Goal: Information Seeking & Learning: Learn about a topic

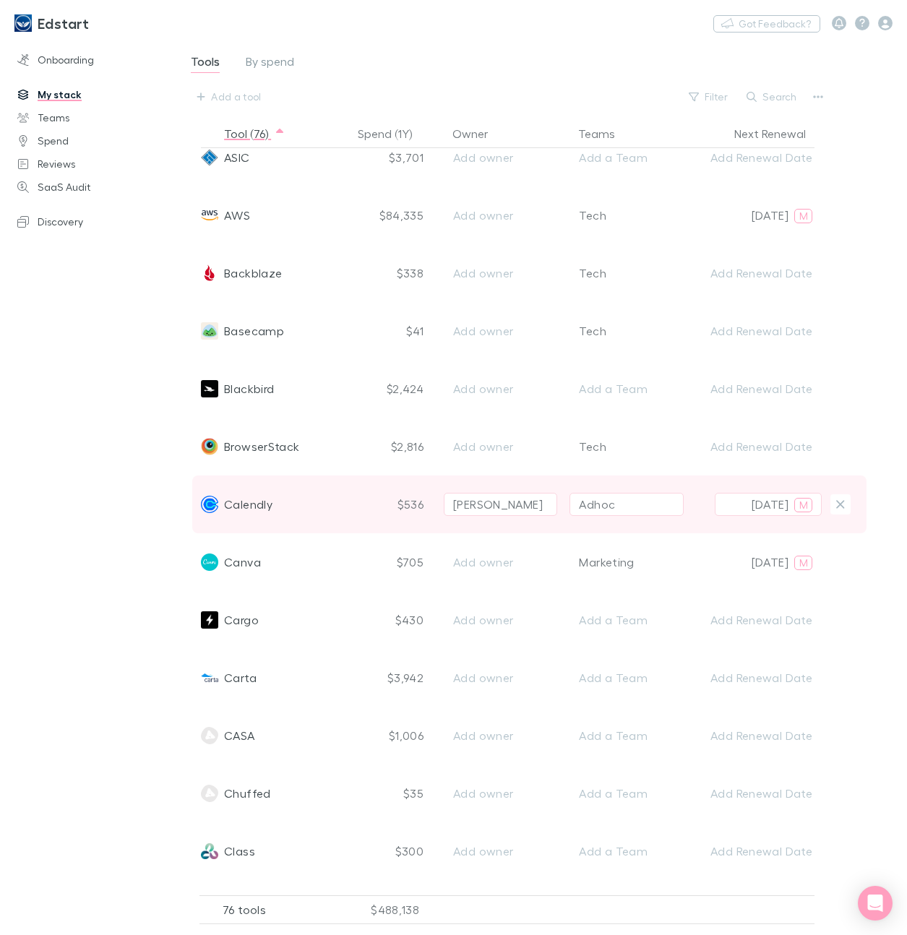
scroll to position [251, 0]
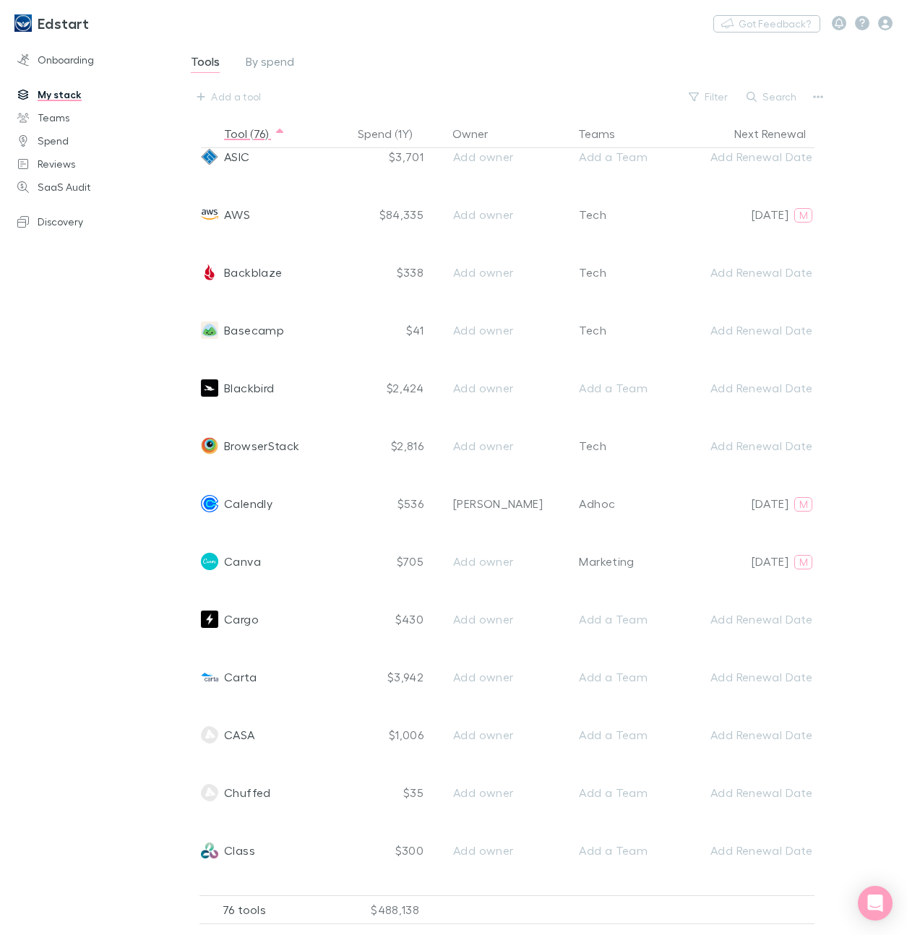
click at [527, 66] on div "Tools By spend Add a tool Filter Search" at bounding box center [525, 80] width 673 height 56
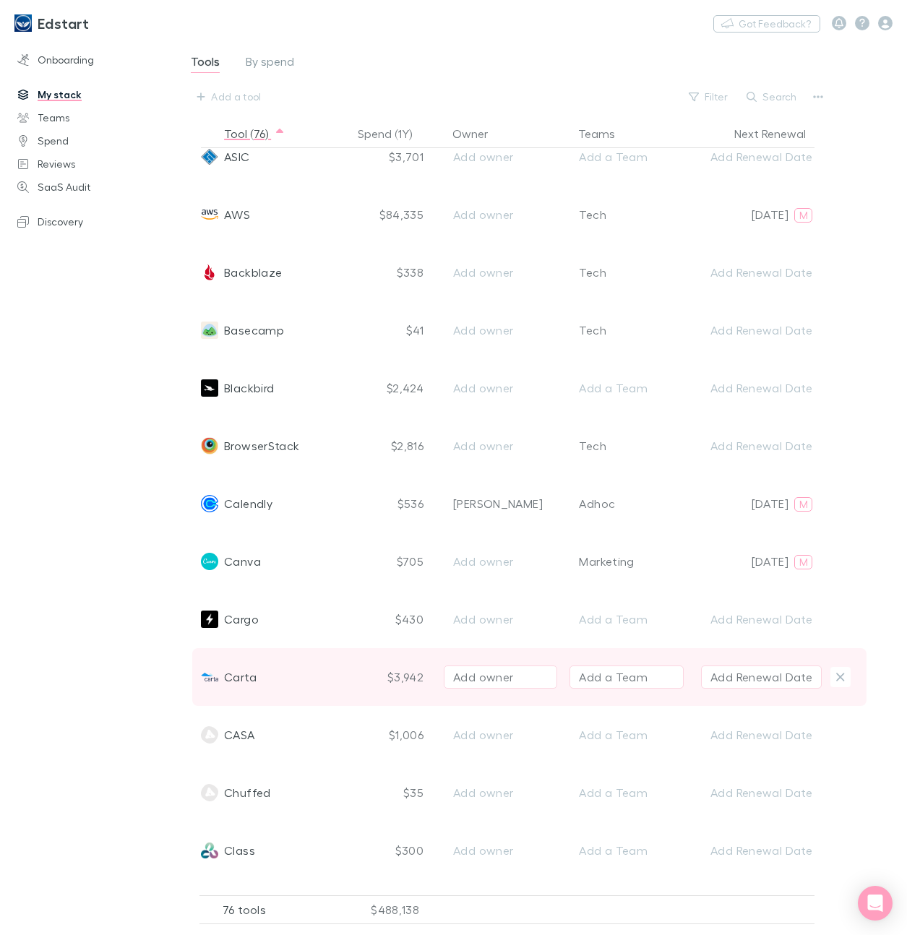
click at [236, 676] on span "Carta" at bounding box center [240, 677] width 33 height 58
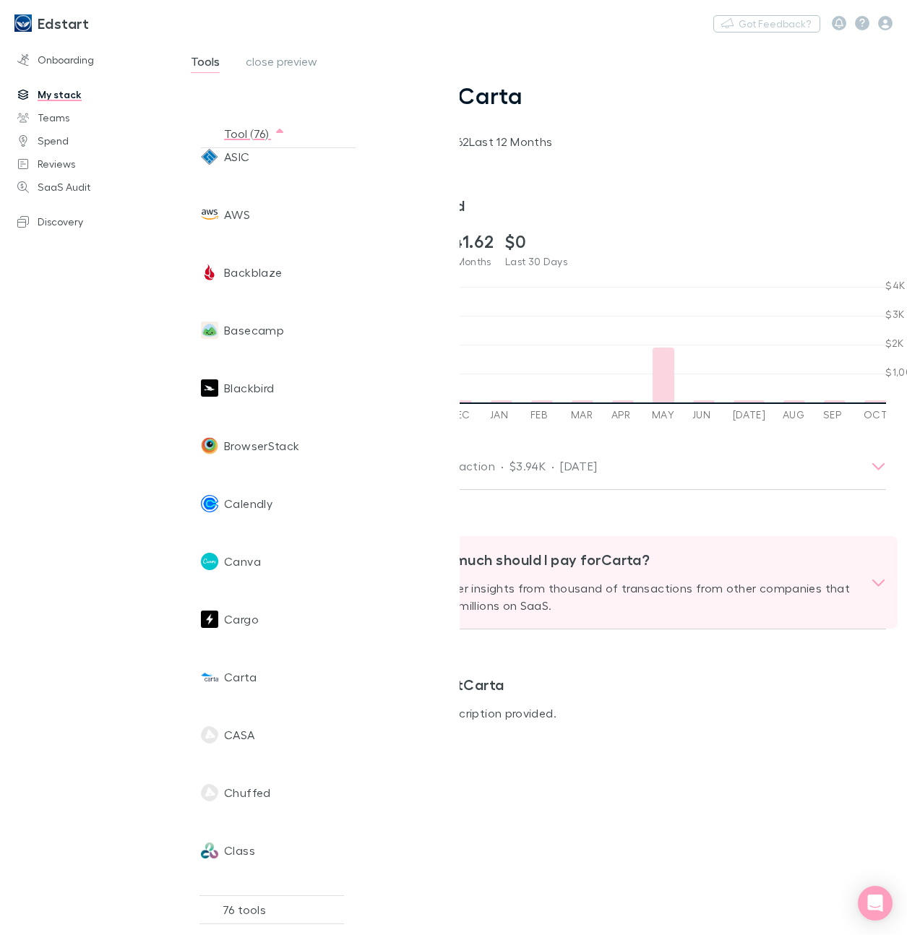
scroll to position [56, 0]
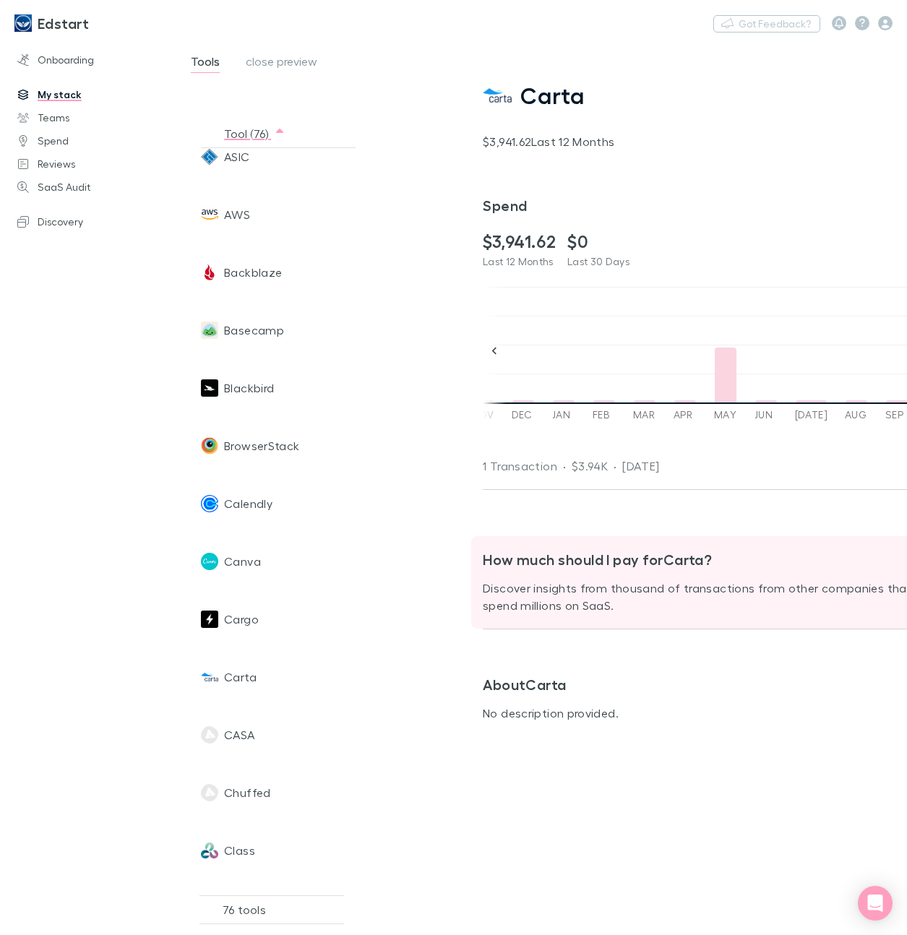
click at [580, 594] on p "Discover insights from thousand of transactions from other companies that spend…" at bounding box center [702, 596] width 438 height 35
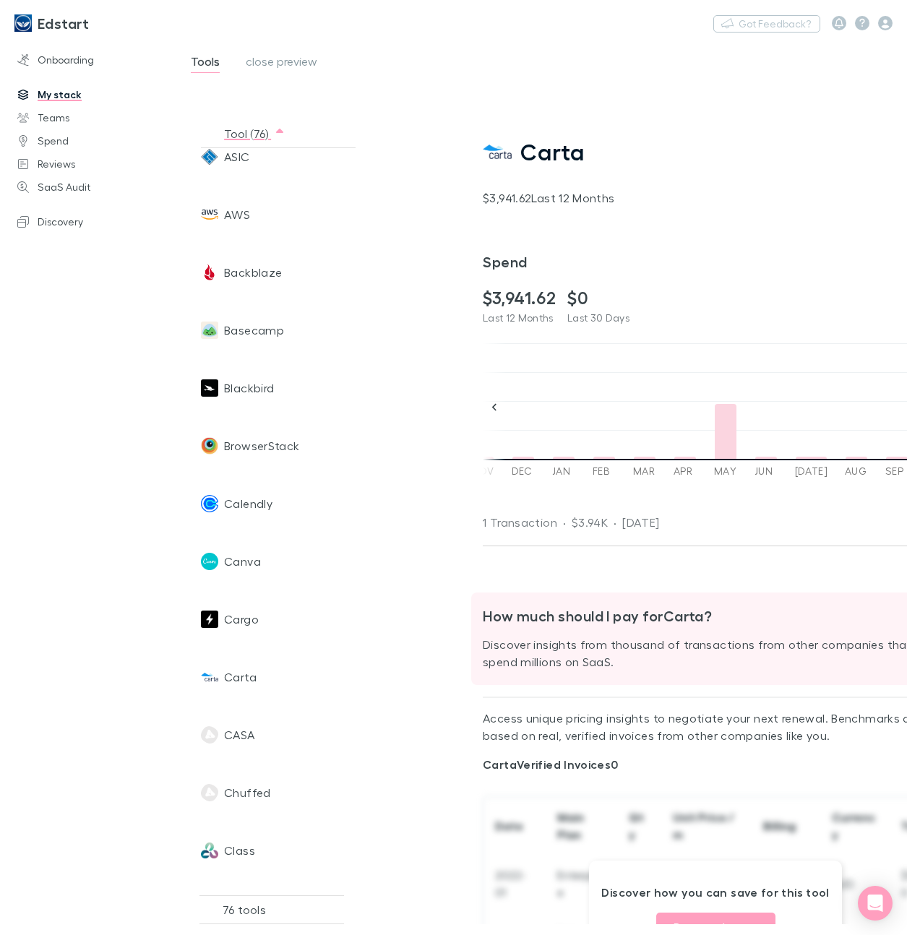
drag, startPoint x: 574, startPoint y: 628, endPoint x: 585, endPoint y: 605, distance: 25.5
click at [585, 605] on div "How much should I pay for Carta ? Discover insights from thousand of transactio…" at bounding box center [708, 638] width 450 height 87
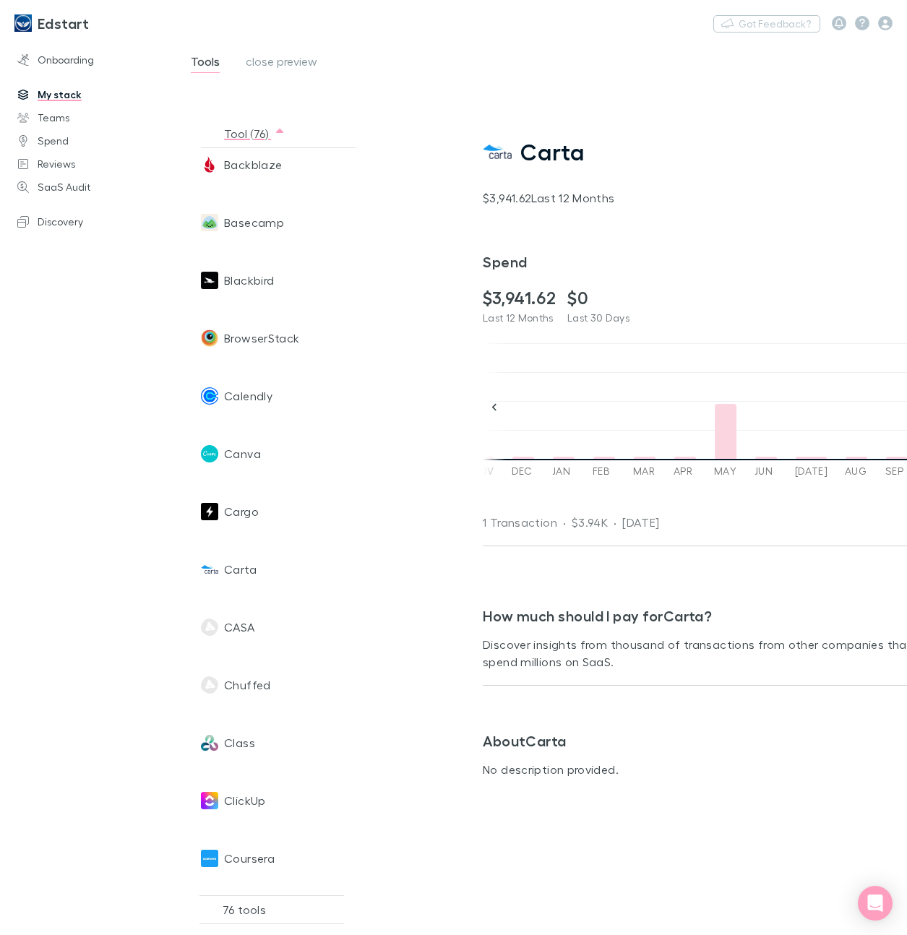
scroll to position [366, 0]
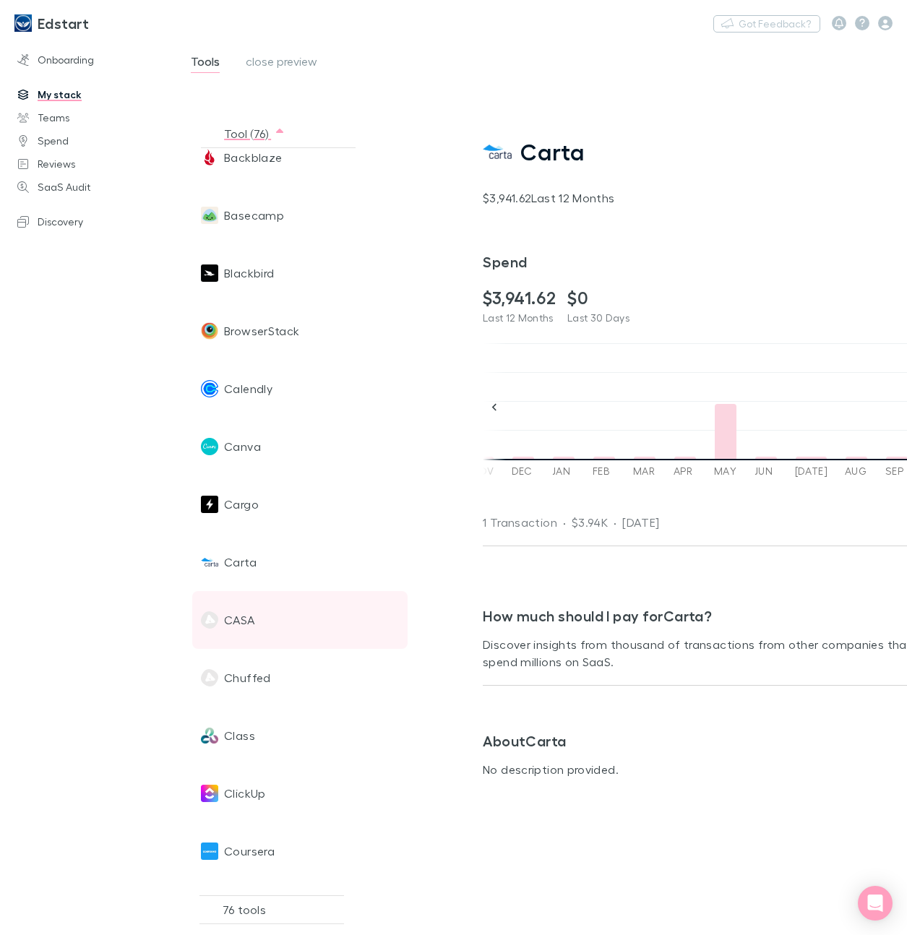
click at [272, 613] on div "CASA" at bounding box center [274, 620] width 146 height 58
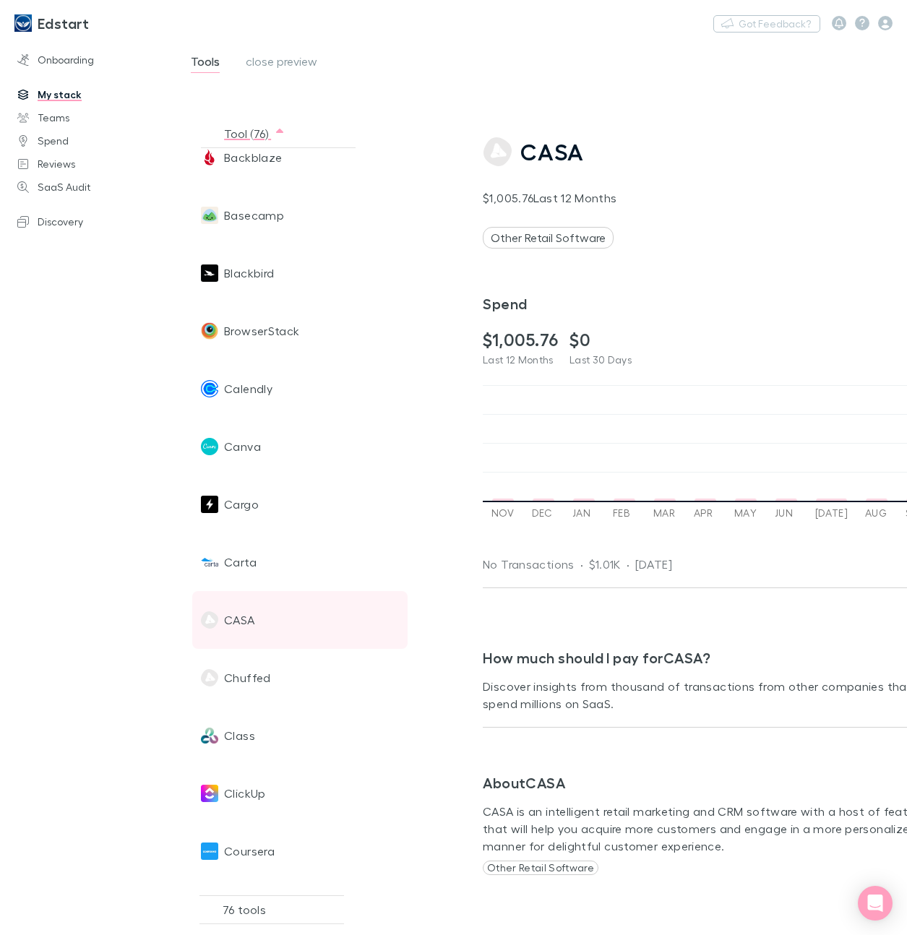
scroll to position [0, 506]
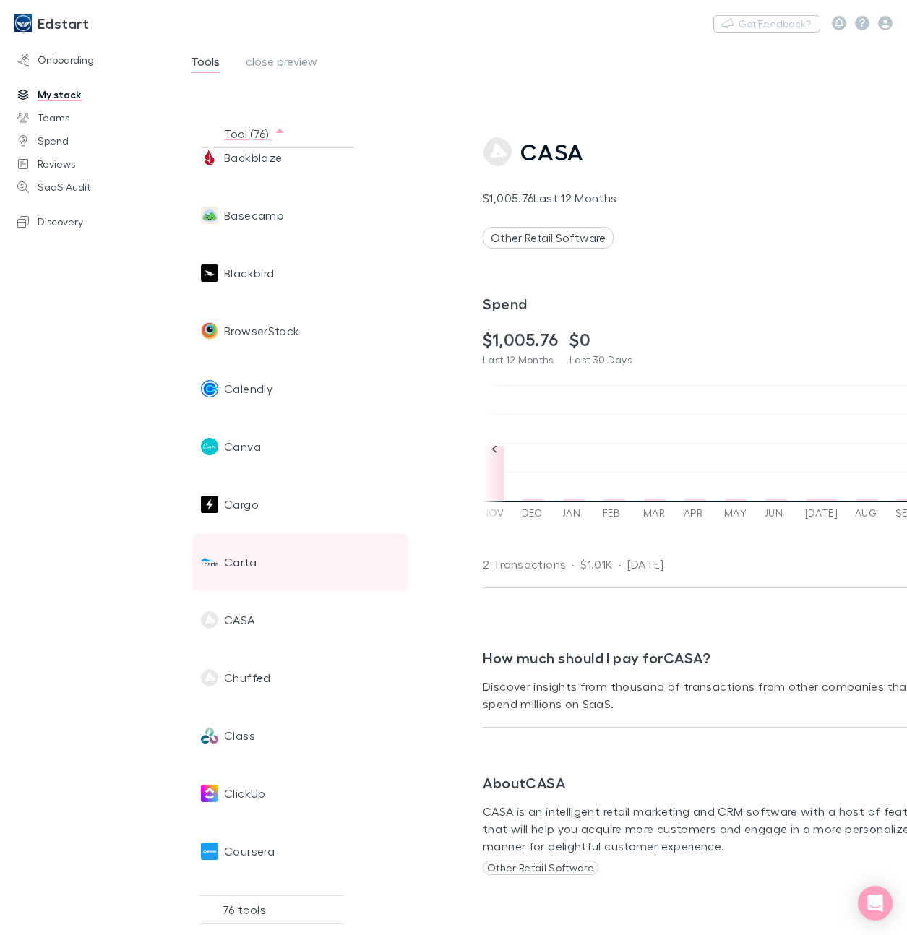
click at [245, 558] on span "Carta" at bounding box center [240, 562] width 33 height 58
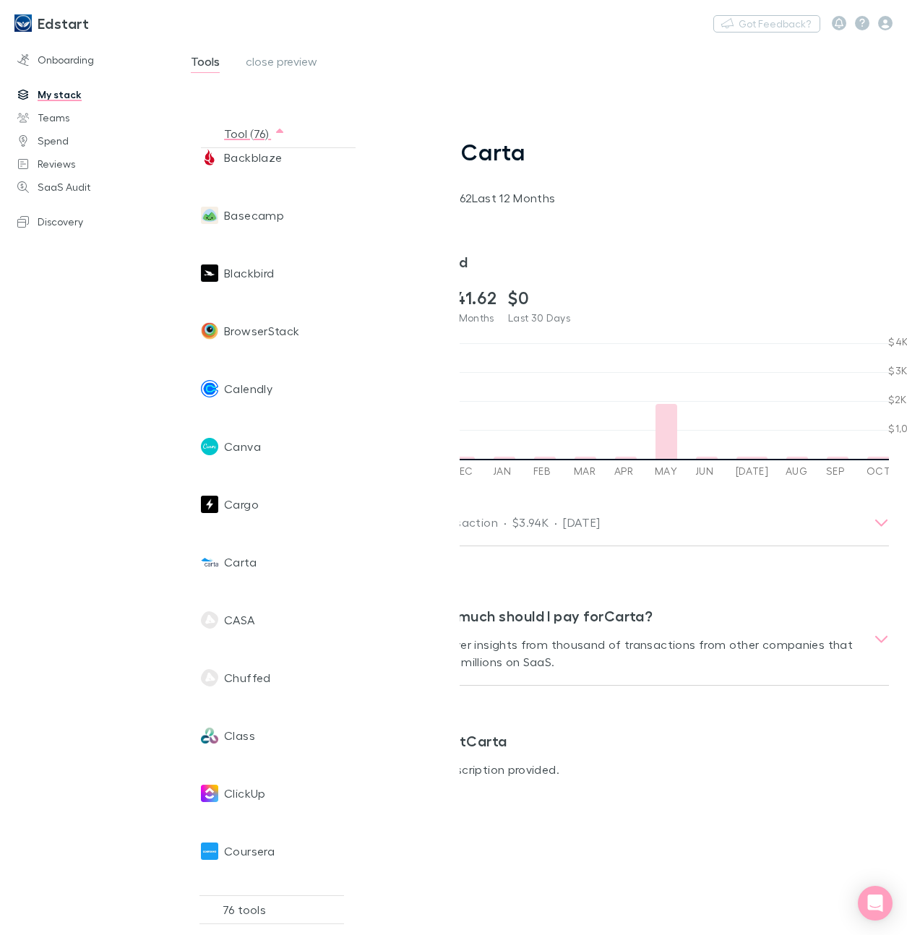
scroll to position [0, 0]
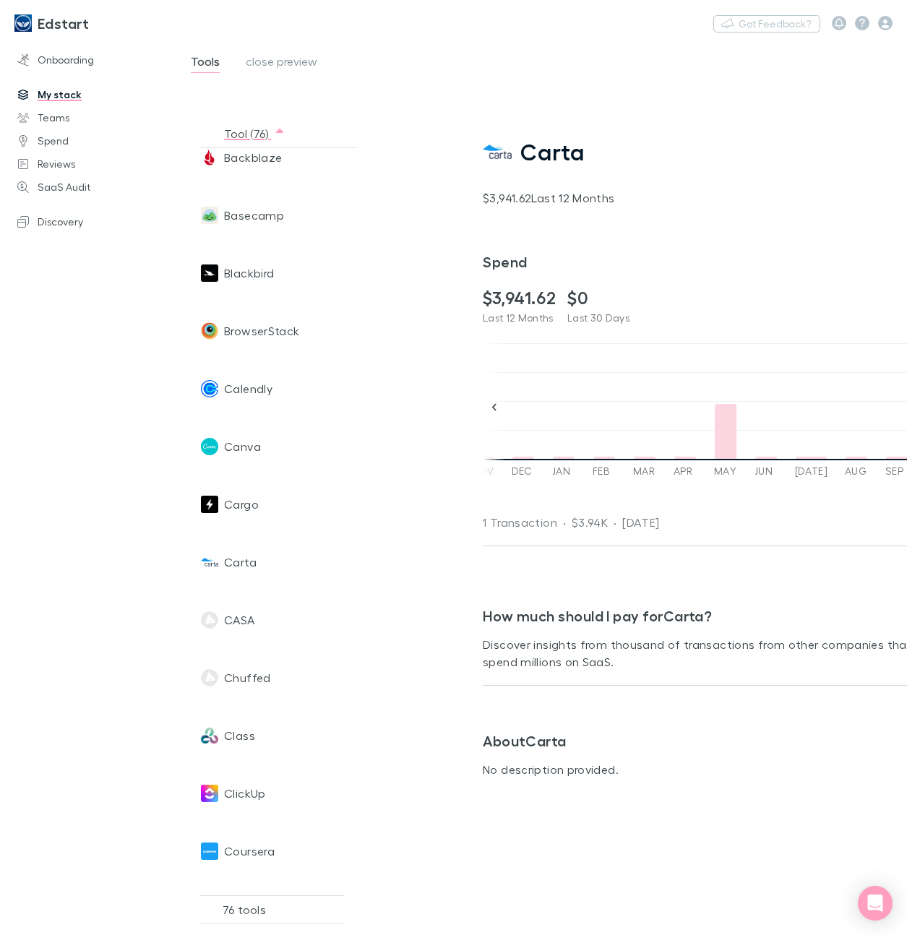
click at [498, 154] on img at bounding box center [497, 151] width 29 height 29
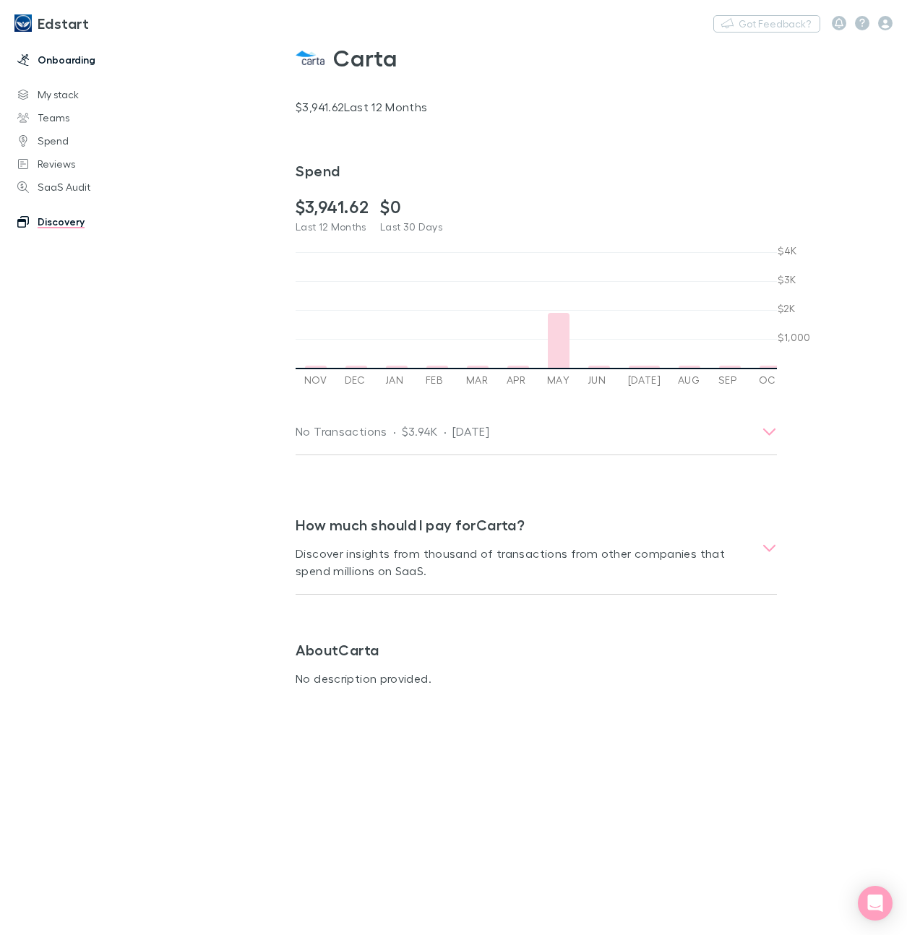
scroll to position [0, 4]
click at [62, 89] on link "My stack" at bounding box center [87, 94] width 169 height 23
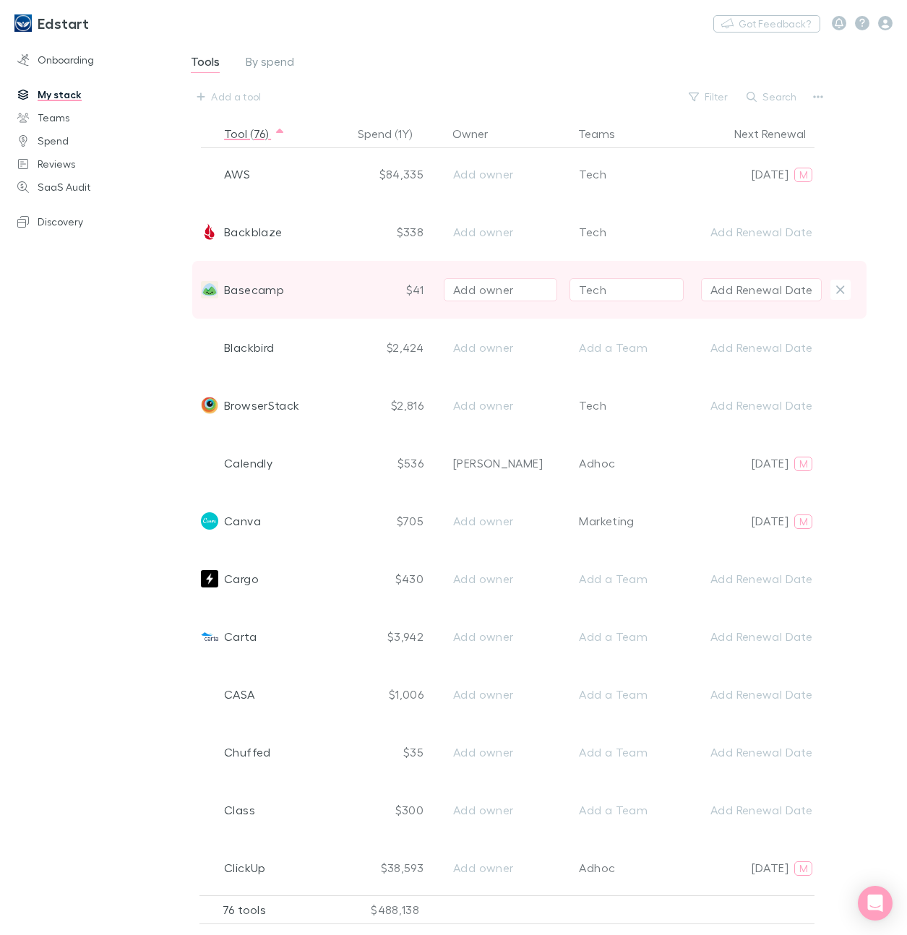
scroll to position [300, 0]
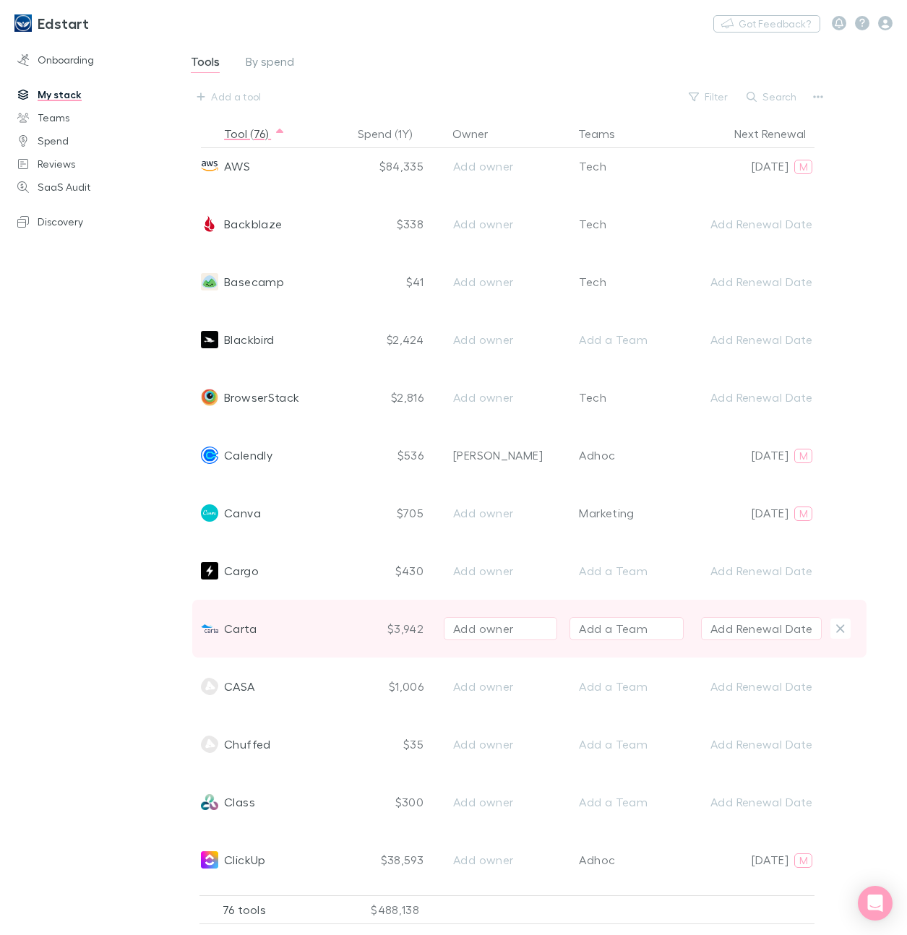
click at [211, 628] on img at bounding box center [209, 628] width 17 height 17
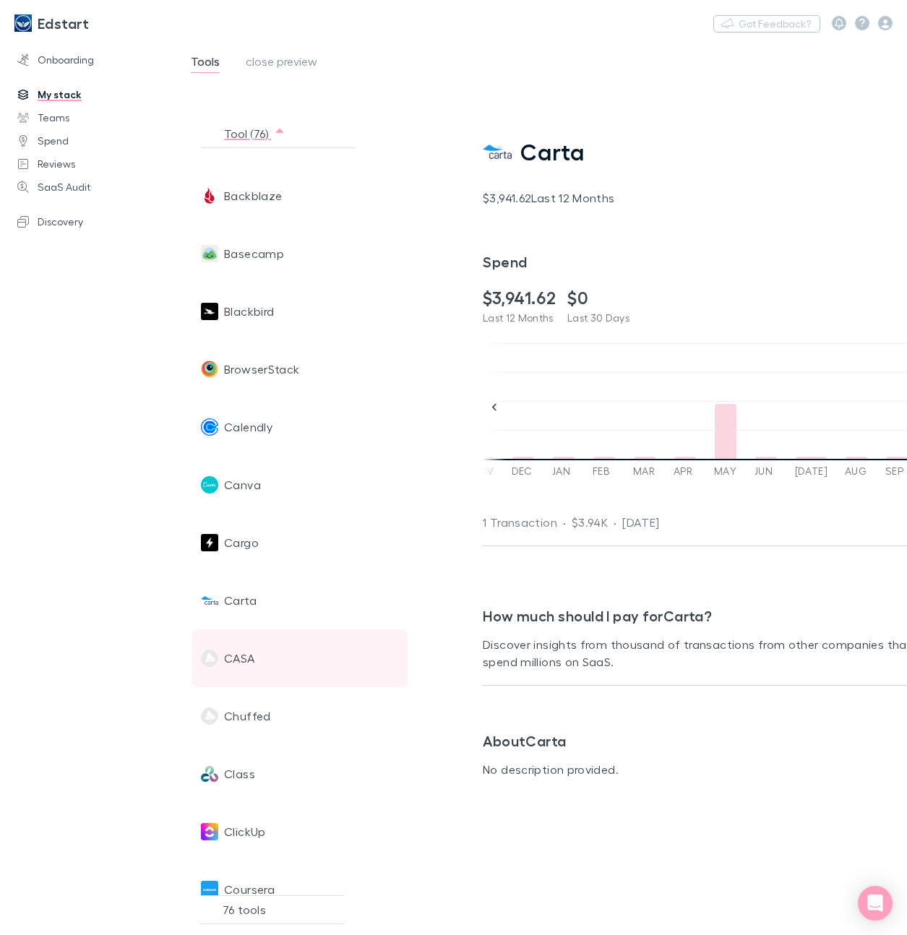
scroll to position [332, 0]
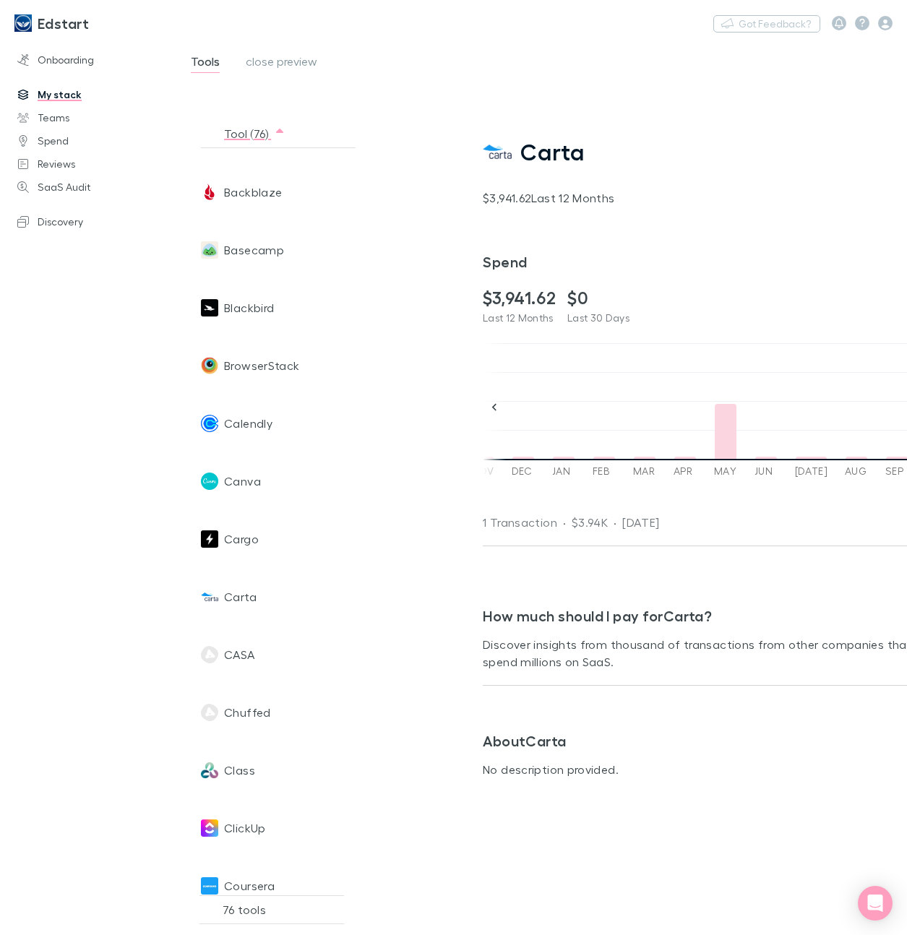
click at [498, 150] on img at bounding box center [497, 151] width 29 height 29
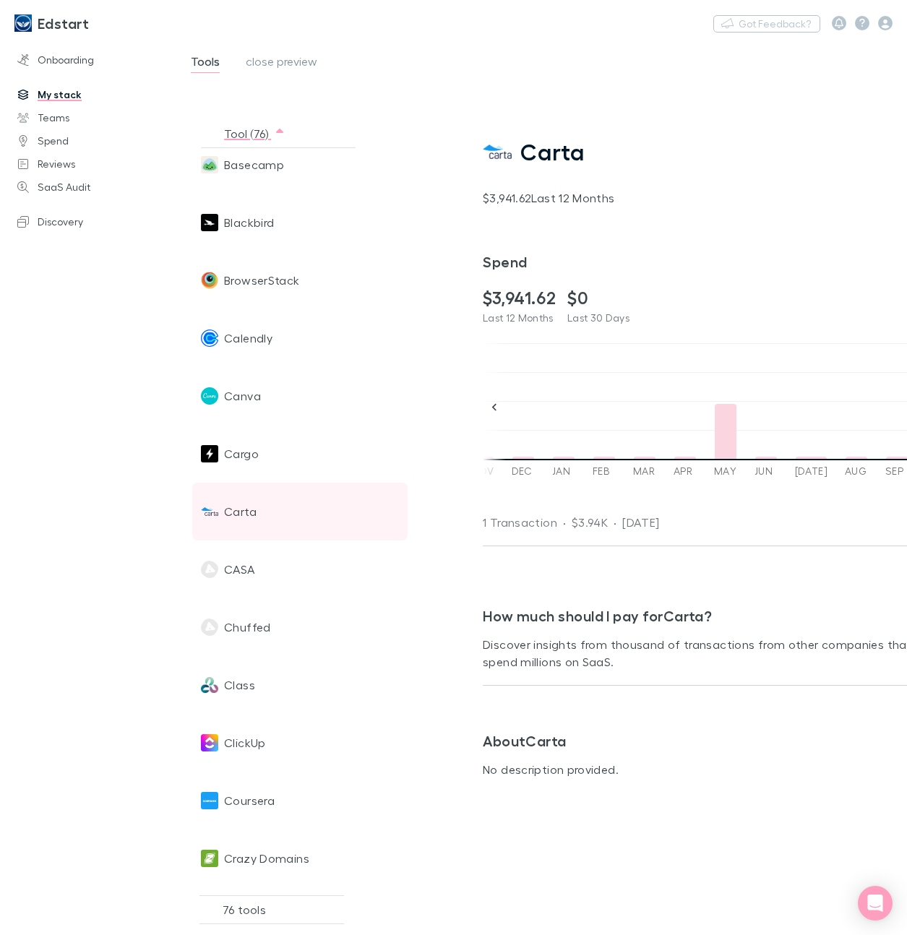
scroll to position [427, 0]
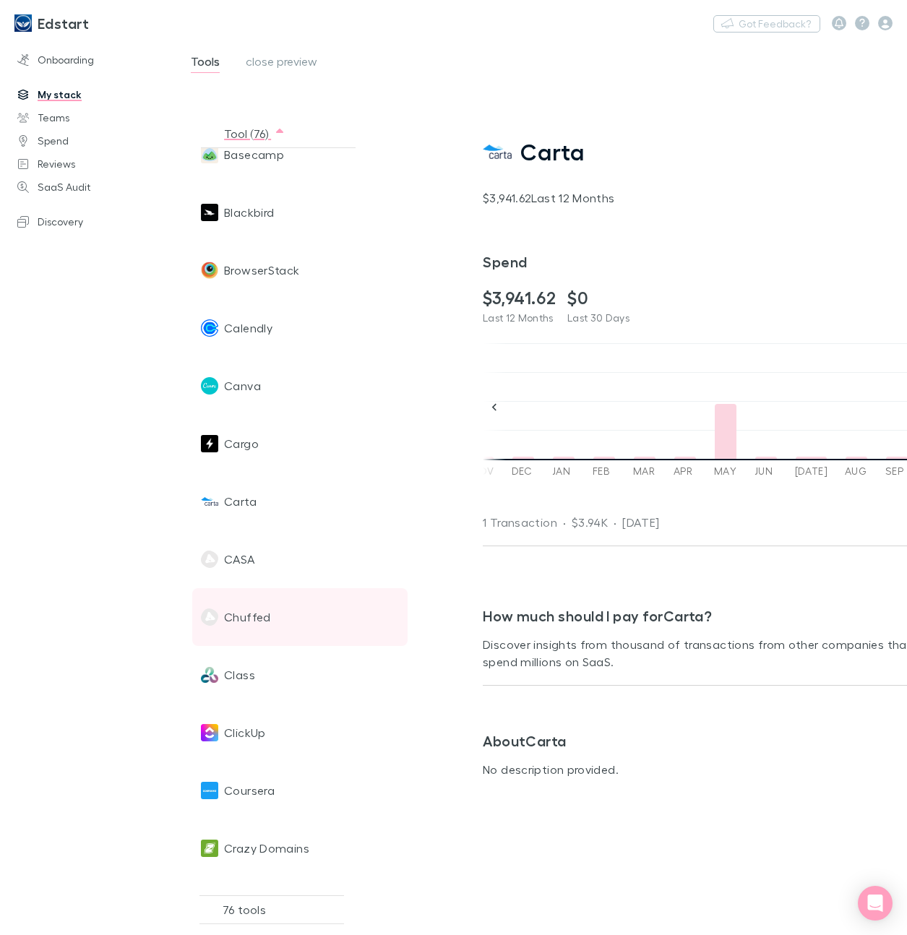
click at [259, 623] on span "Chuffed" at bounding box center [247, 617] width 47 height 58
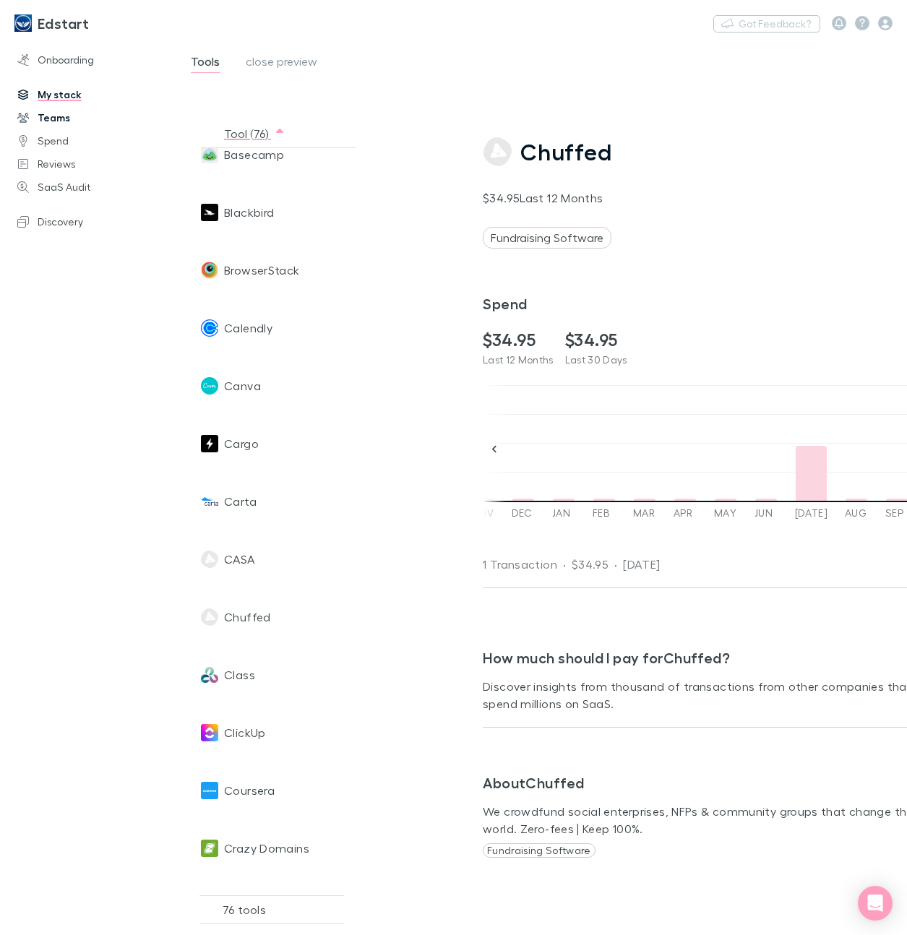
scroll to position [0, 0]
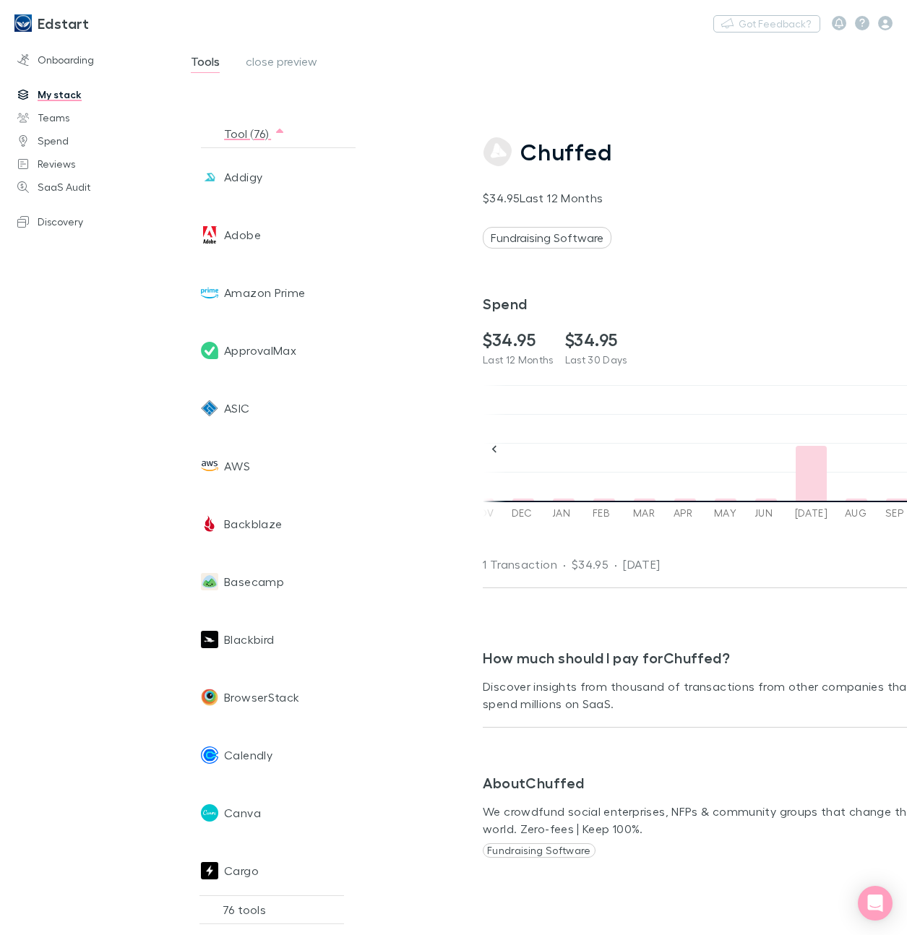
click at [66, 92] on link "My stack" at bounding box center [87, 94] width 169 height 23
click at [59, 137] on link "Spend" at bounding box center [87, 140] width 169 height 23
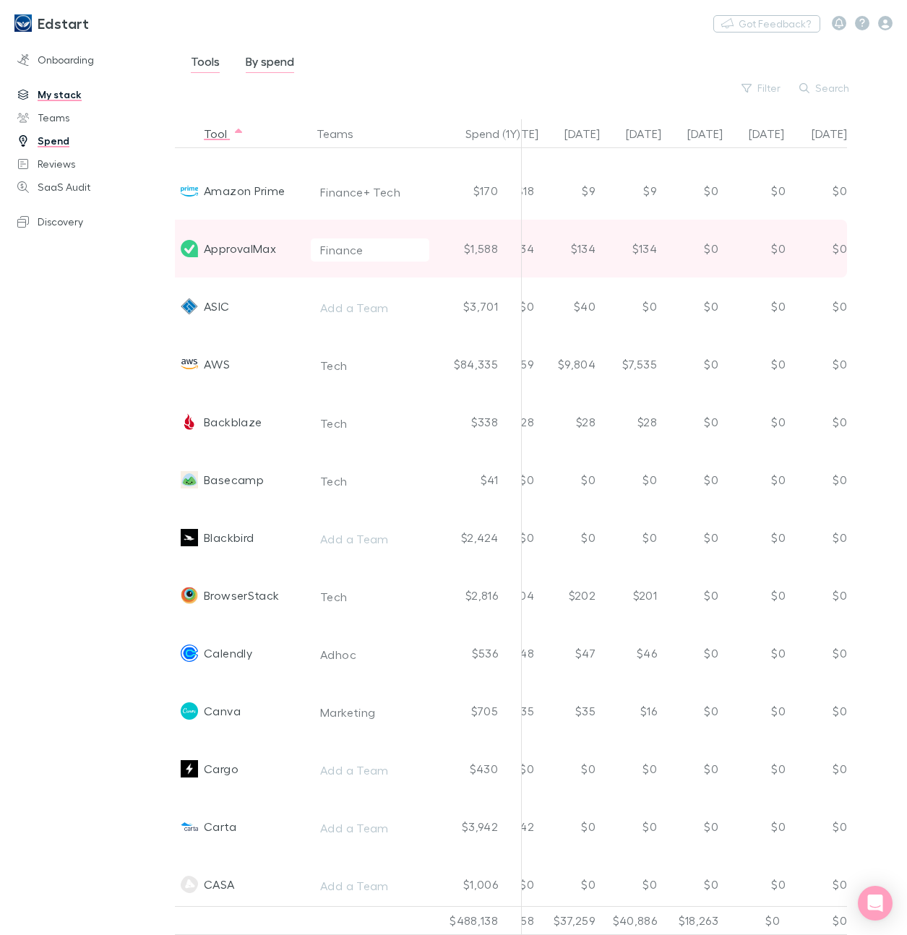
scroll to position [0, 780]
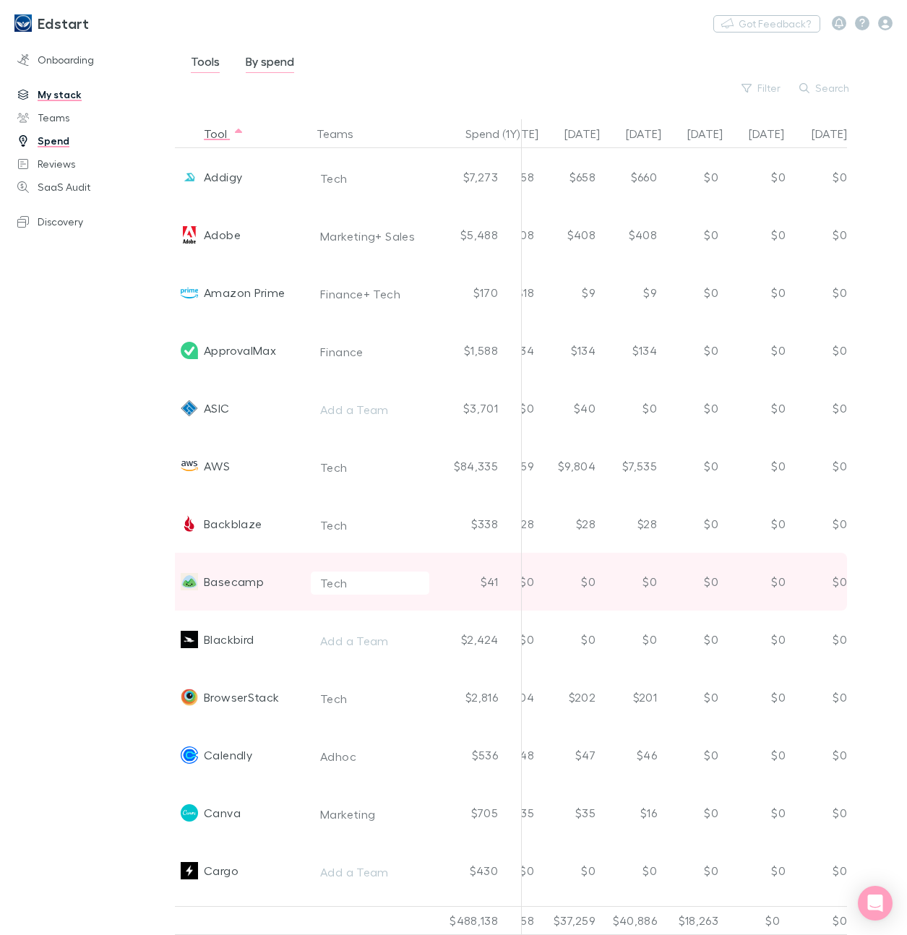
click at [229, 586] on div "Basecamp" at bounding box center [234, 582] width 60 height 58
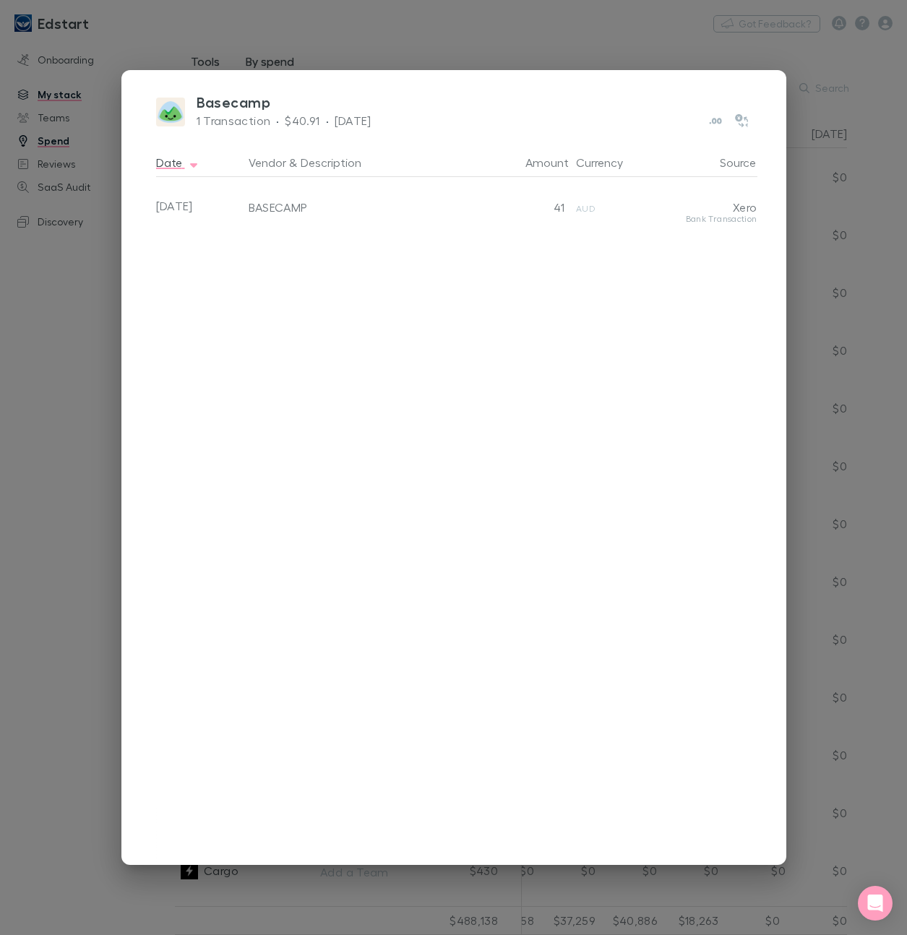
click at [718, 54] on div "Basecamp 1 Transaction · $40.91 · [DATE] Date Vendor & Description Amount Curre…" at bounding box center [453, 467] width 907 height 935
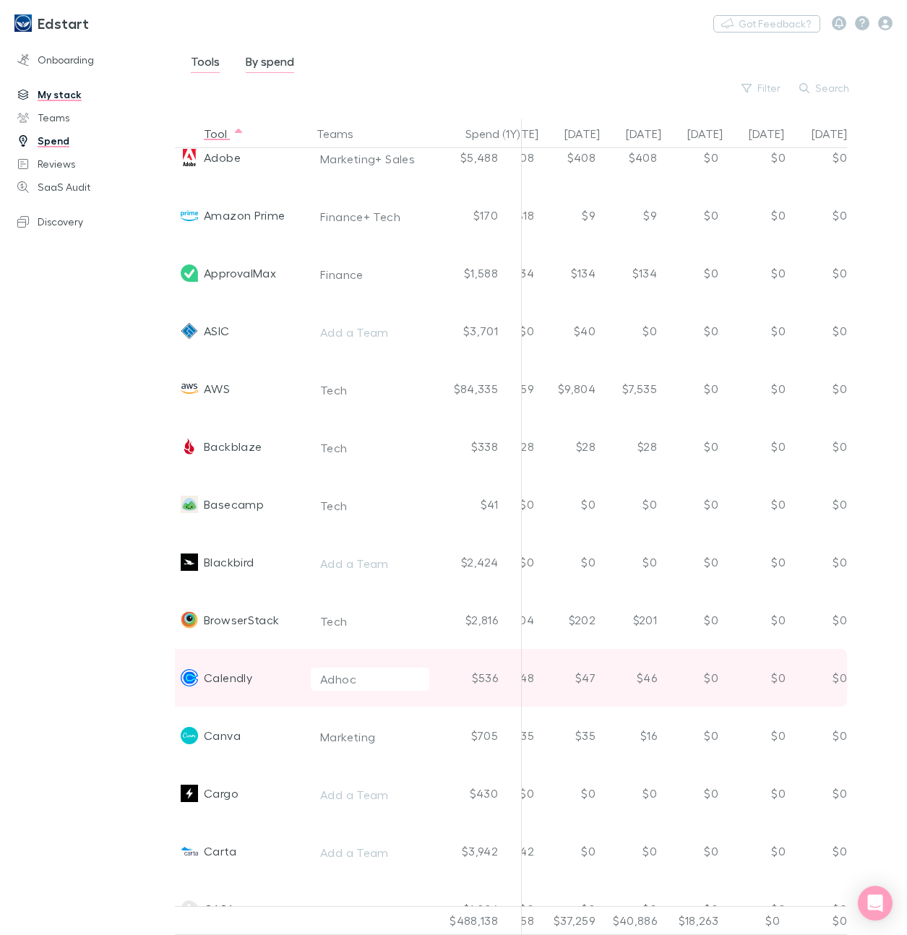
scroll to position [79, 780]
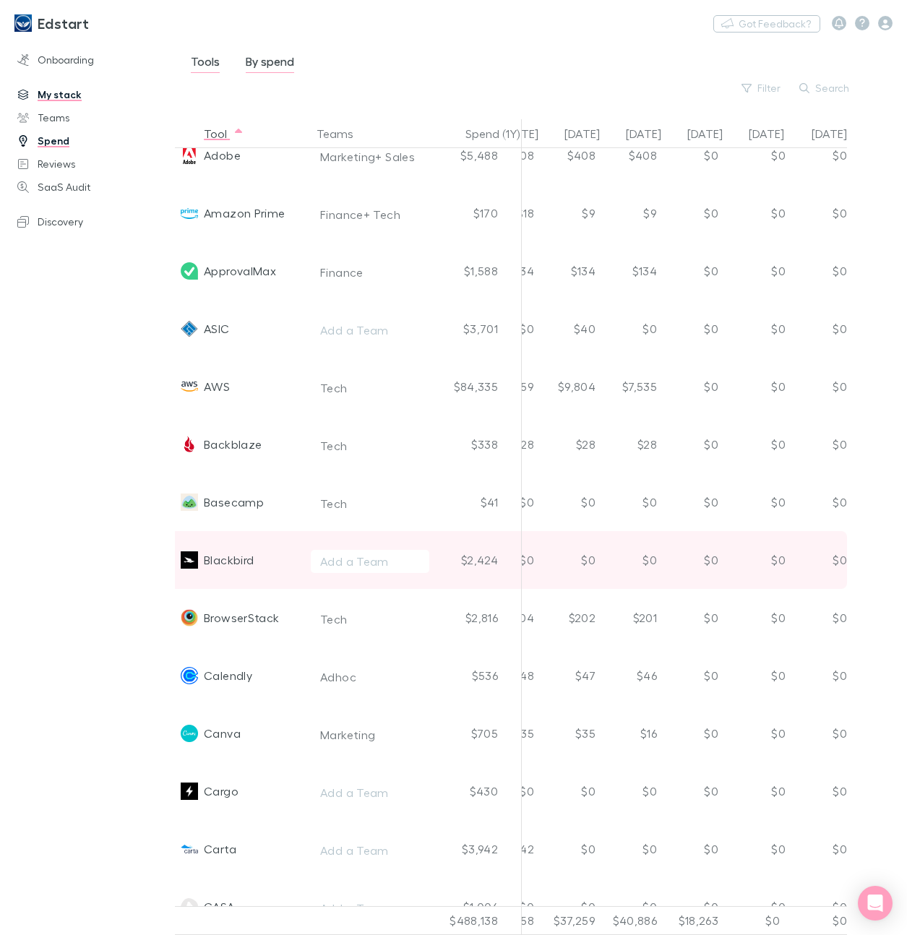
click at [233, 565] on div "Blackbird" at bounding box center [229, 560] width 50 height 58
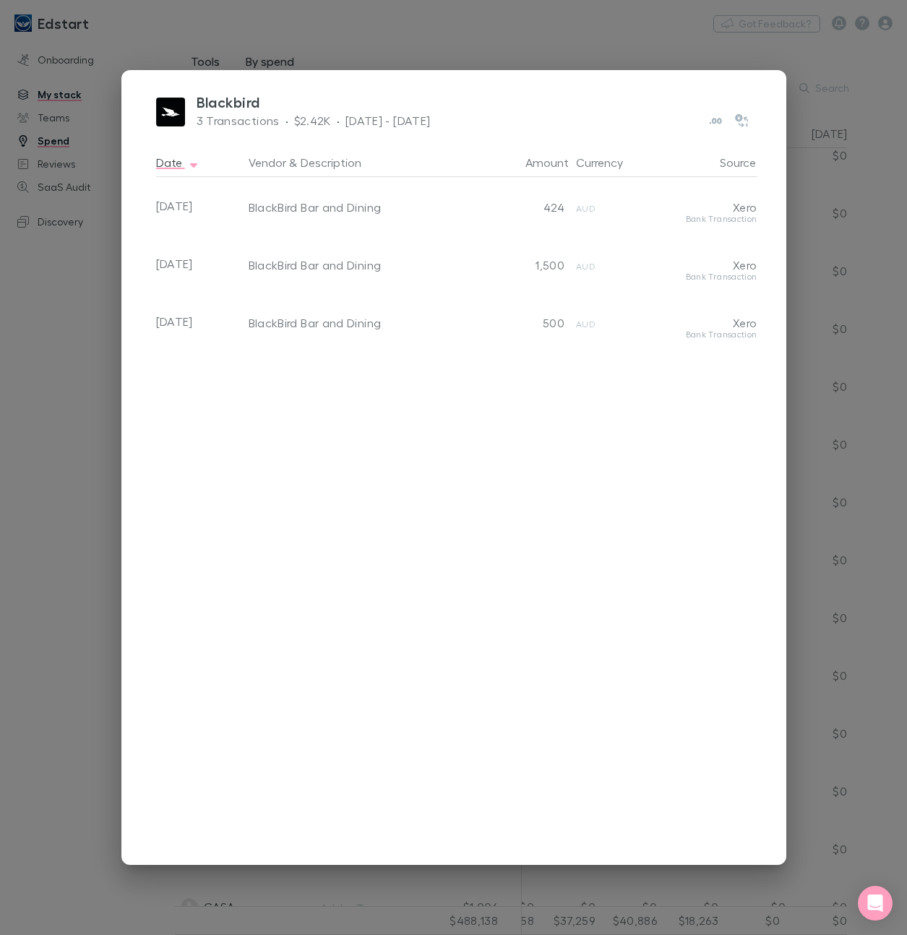
click at [491, 53] on div "Blackbird 3 Transactions · $2.42K · [DATE] - [DATE] Date Vendor & Description A…" at bounding box center [453, 467] width 907 height 935
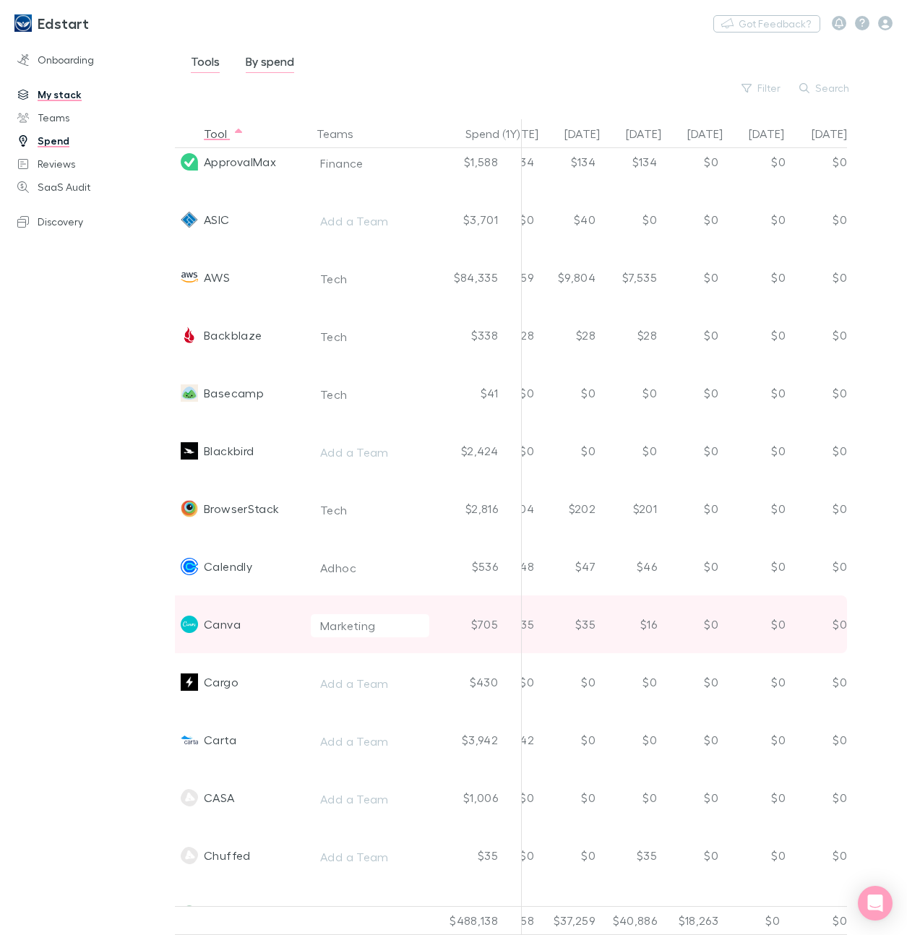
scroll to position [194, 780]
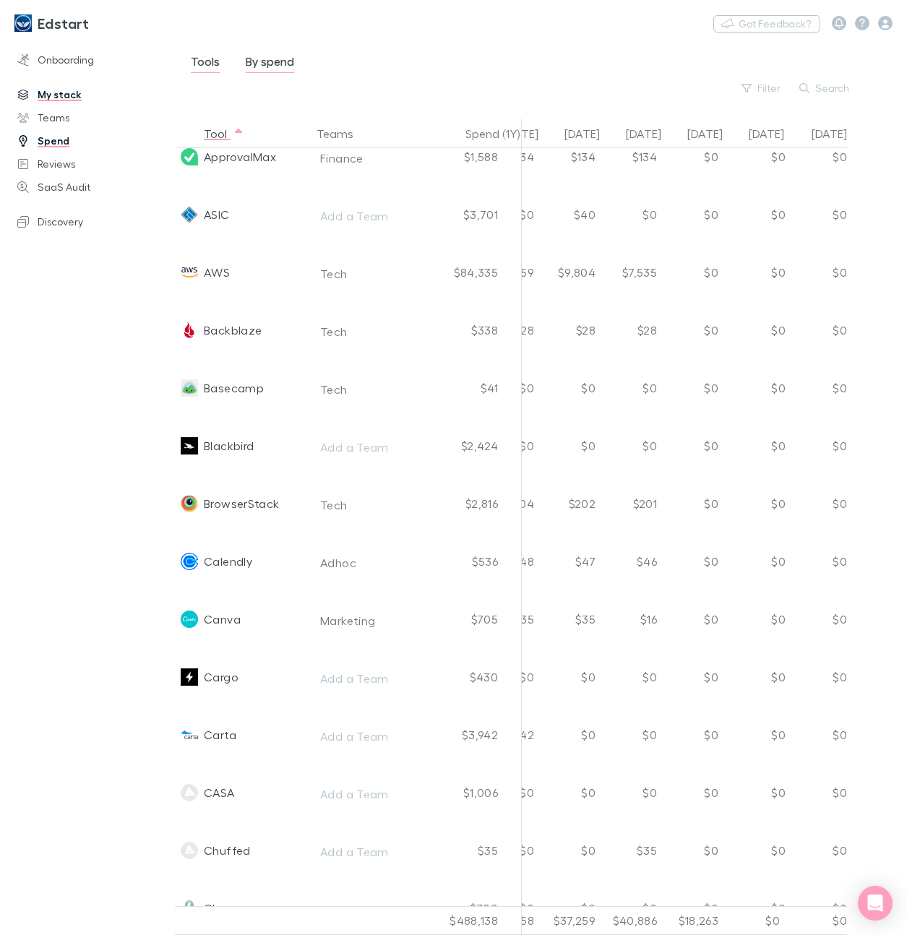
click at [63, 92] on link "My stack" at bounding box center [87, 94] width 169 height 23
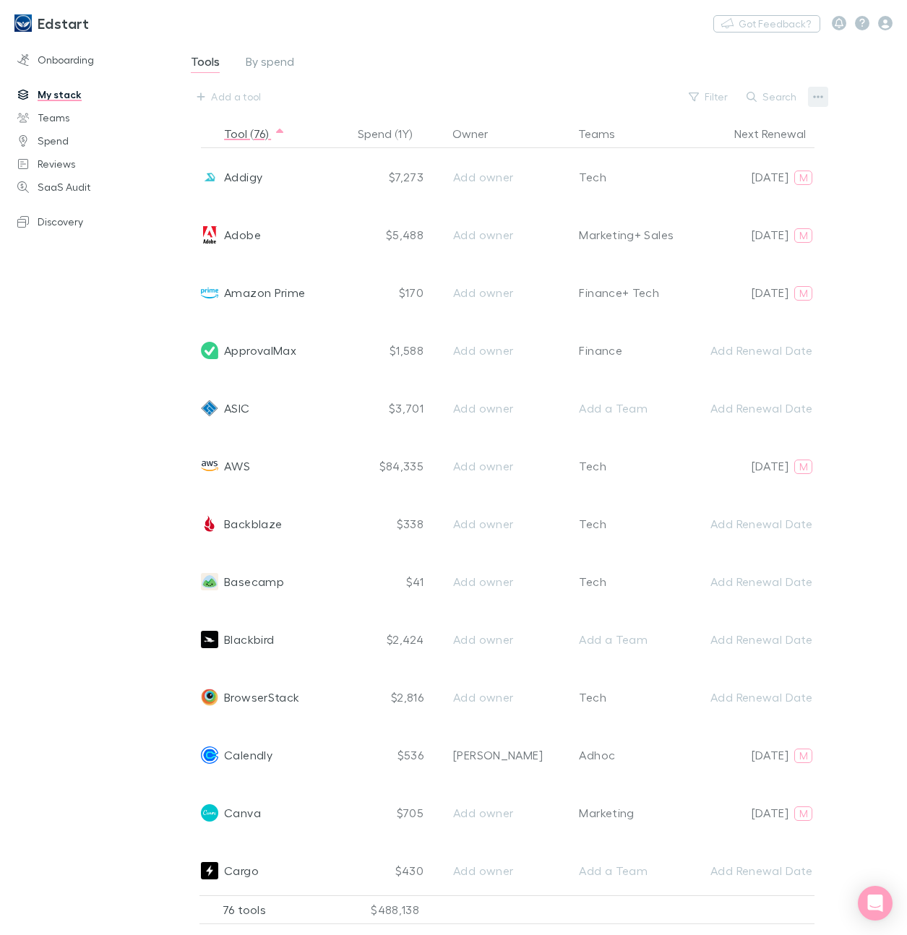
click at [821, 94] on icon "button" at bounding box center [818, 97] width 10 height 12
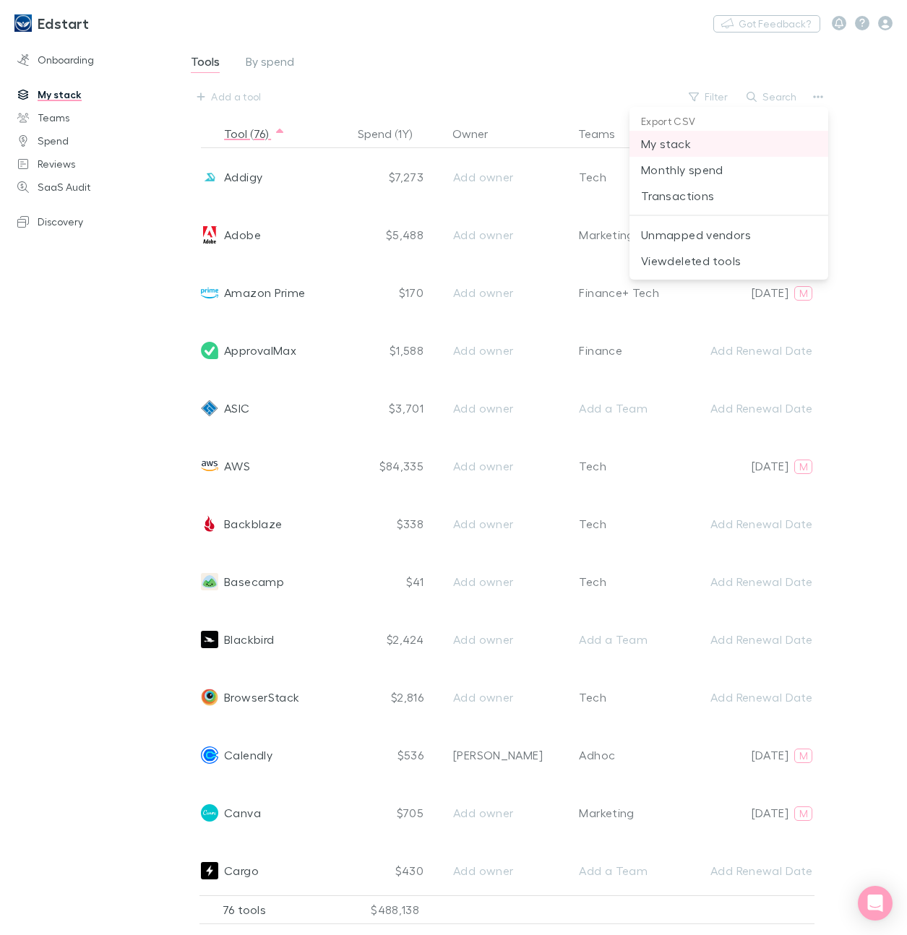
click at [678, 147] on span "My stack" at bounding box center [729, 143] width 176 height 17
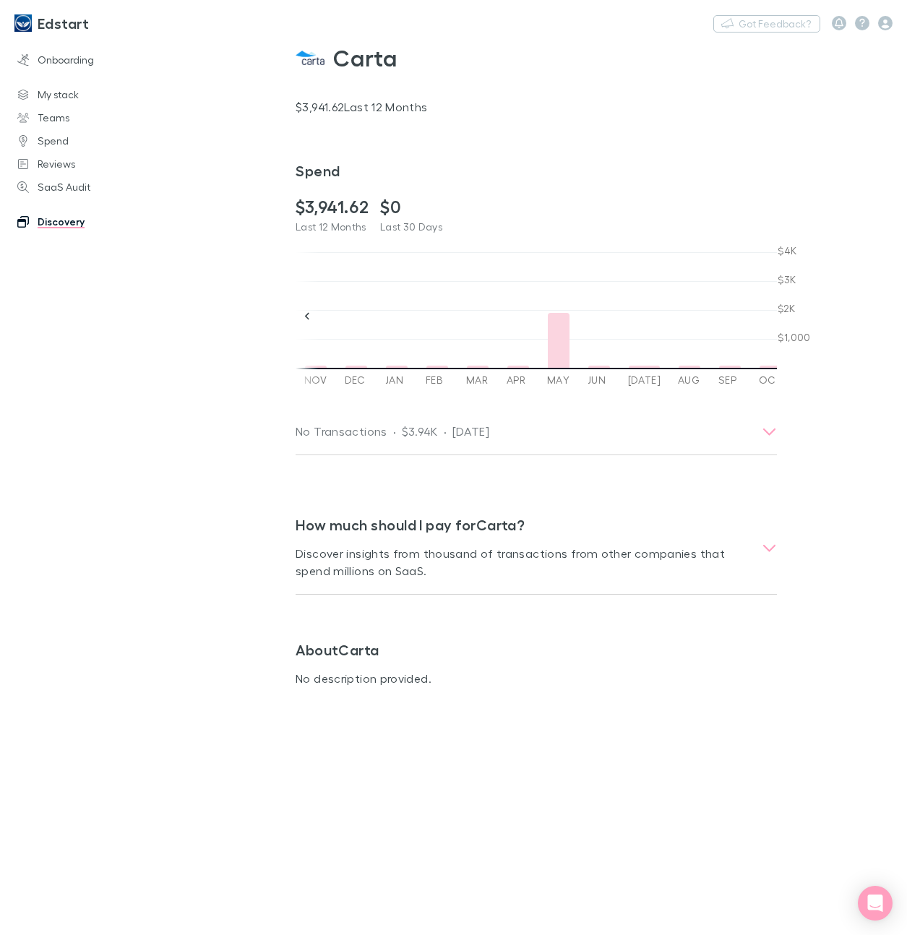
scroll to position [0, 4]
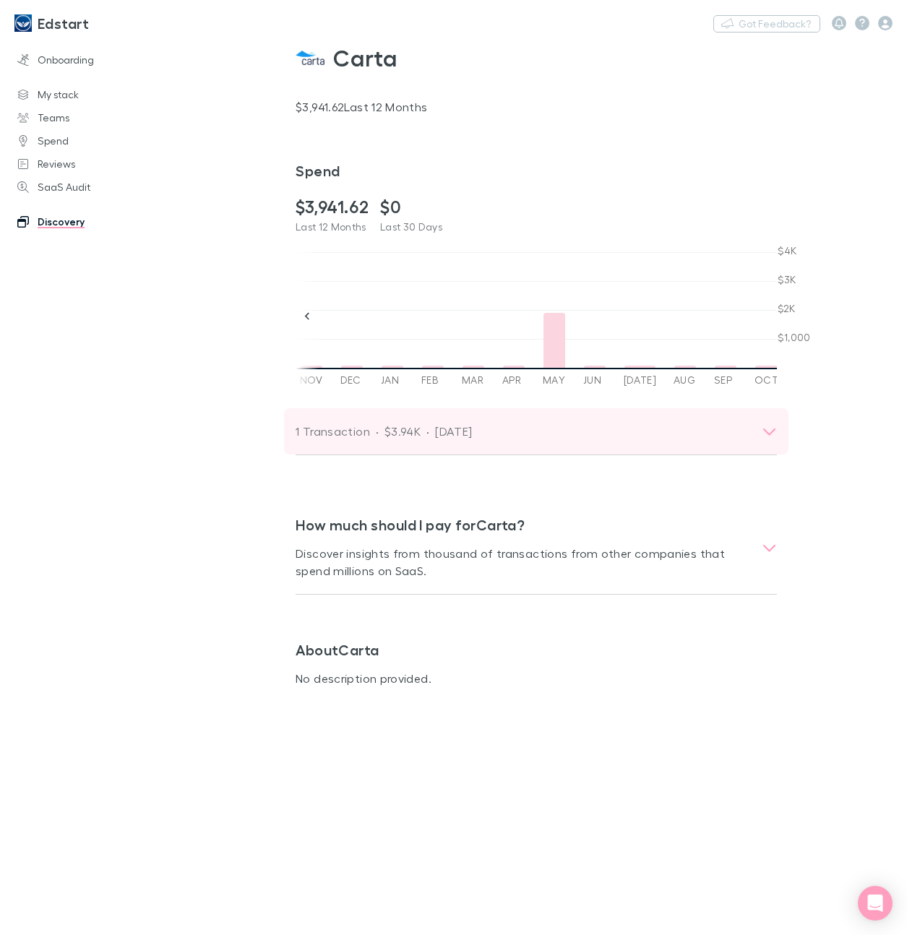
click at [536, 432] on div "1 Transaction · $3.94K · May 2025" at bounding box center [522, 431] width 454 height 20
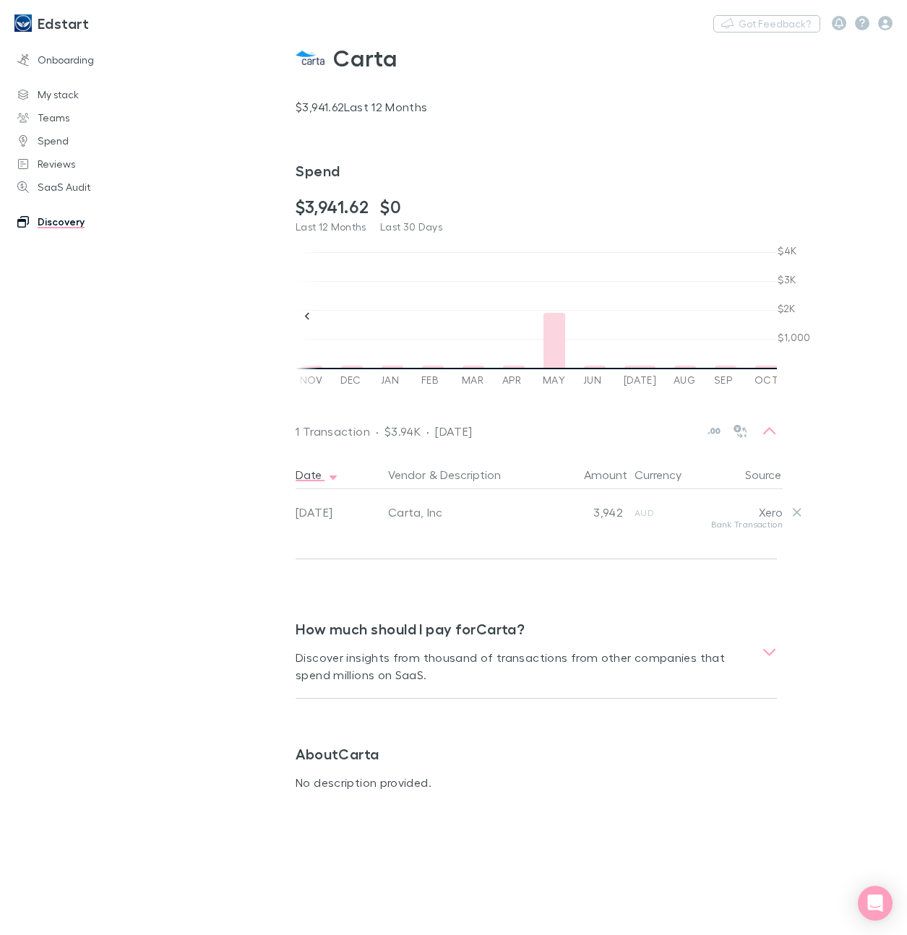
click at [396, 514] on div "Carta, Inc" at bounding box center [462, 512] width 148 height 14
drag, startPoint x: 396, startPoint y: 514, endPoint x: 435, endPoint y: 511, distance: 39.1
click at [435, 511] on div "Carta, Inc" at bounding box center [462, 512] width 148 height 14
copy div "Carta, Inc"
